Goal: Find specific page/section: Find specific page/section

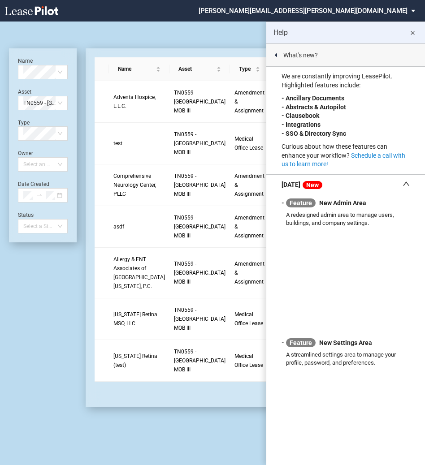
click at [414, 35] on md-icon "close" at bounding box center [412, 33] width 11 height 11
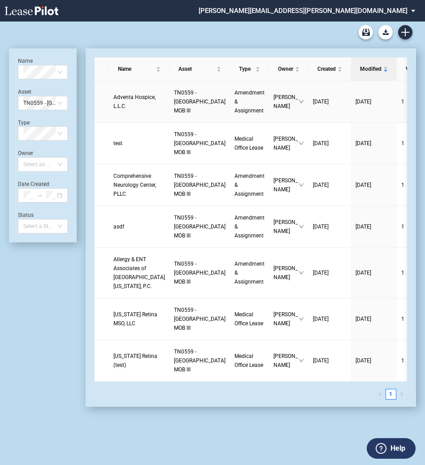
click at [234, 108] on link "Amendment & Assignment" at bounding box center [249, 101] width 30 height 27
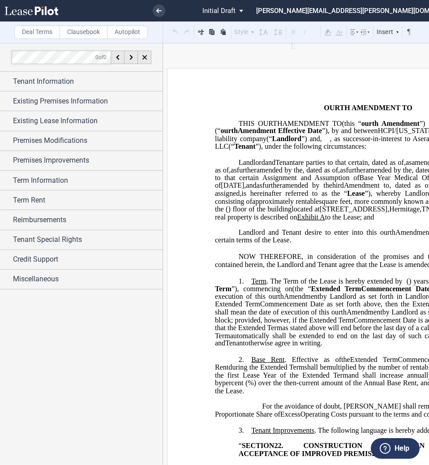
click at [78, 33] on label "Clausebook" at bounding box center [84, 32] width 48 height 13
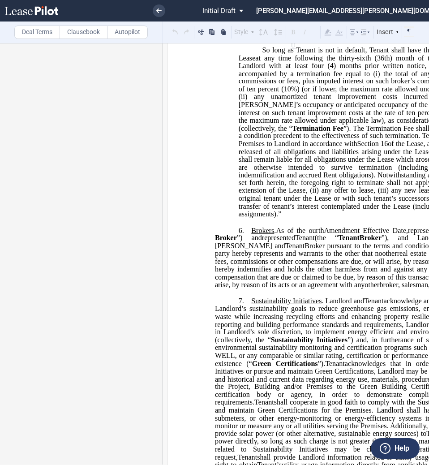
scroll to position [1987, 0]
